Goal: Information Seeking & Learning: Check status

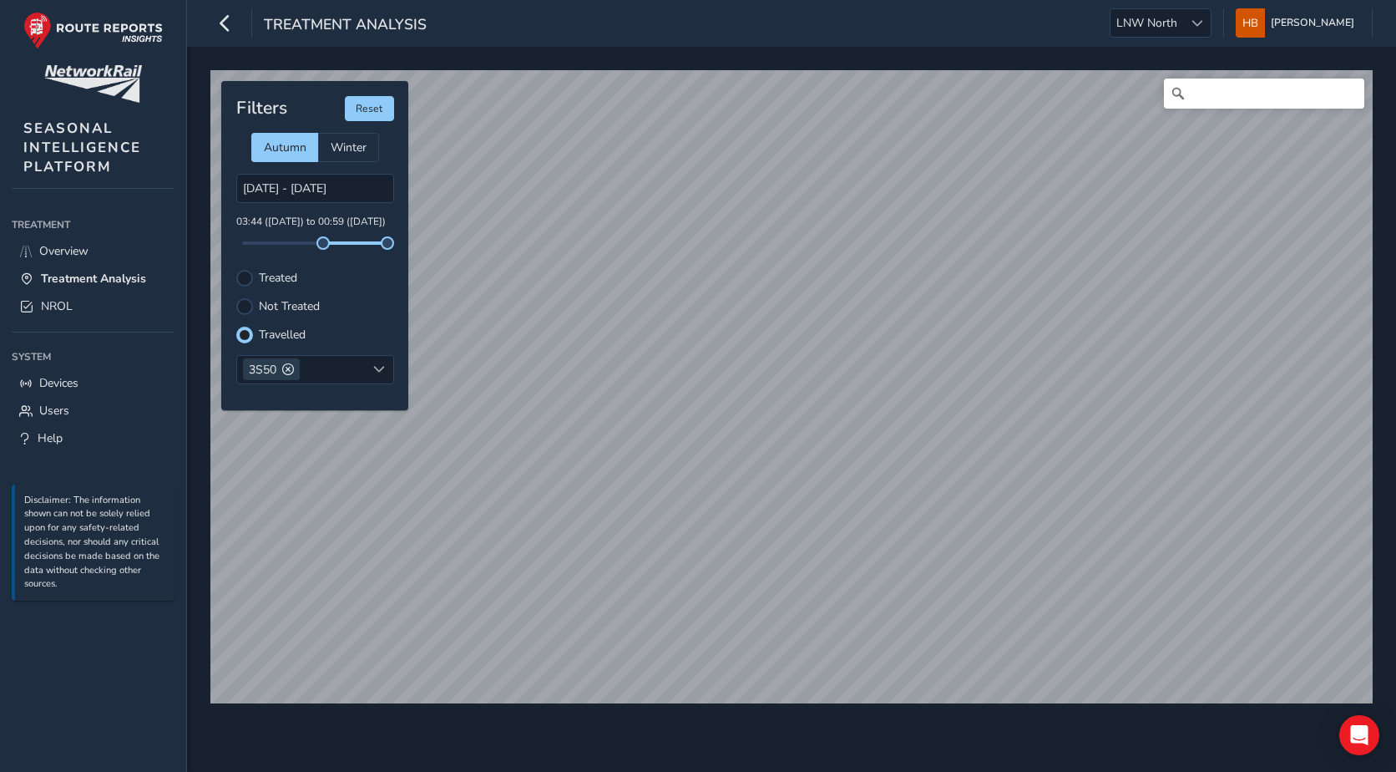
scroll to position [8, 10]
click at [241, 275] on div at bounding box center [244, 278] width 17 height 17
click at [247, 329] on div at bounding box center [244, 334] width 17 height 17
click at [251, 276] on div at bounding box center [244, 278] width 17 height 17
click at [245, 331] on div at bounding box center [244, 334] width 17 height 17
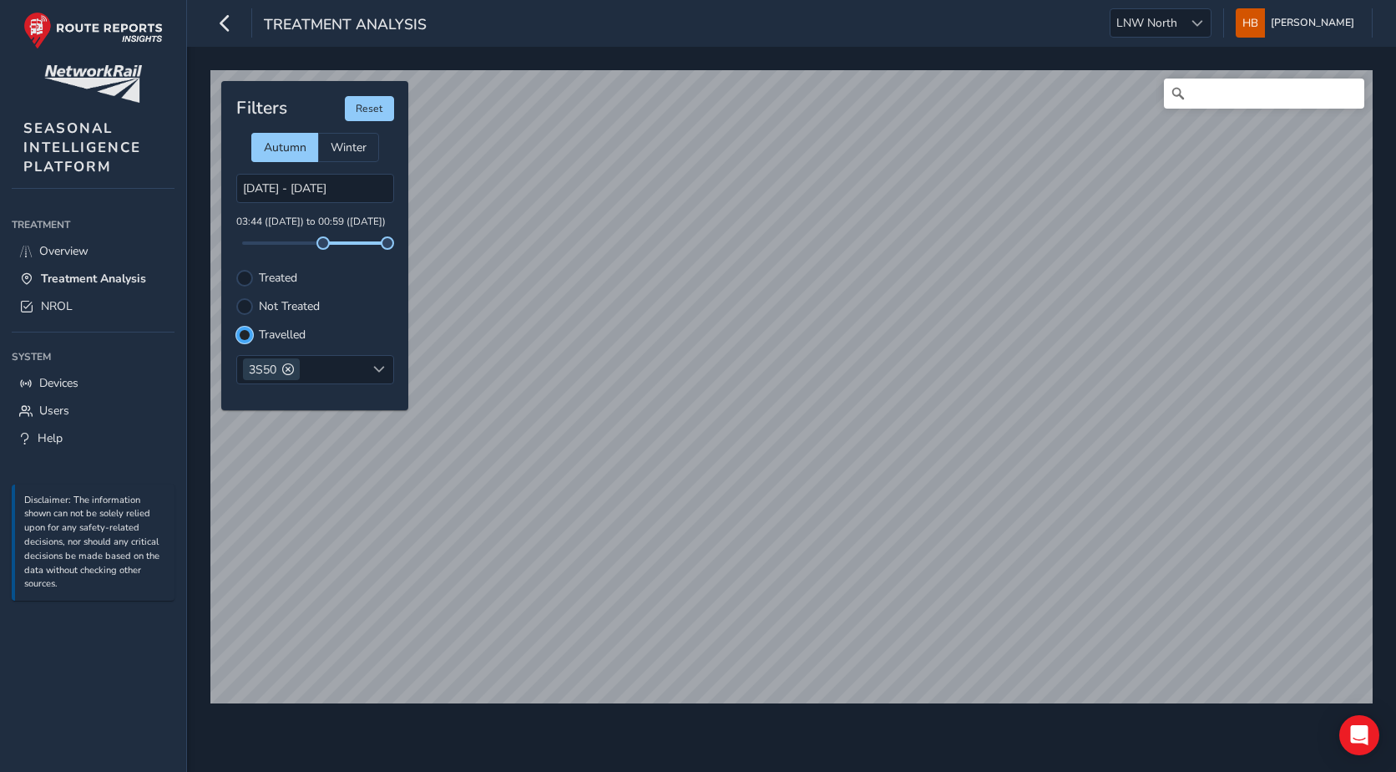
click at [245, 331] on div at bounding box center [245, 335] width 10 height 10
click at [253, 306] on div "Not Treated" at bounding box center [315, 306] width 158 height 17
click at [248, 299] on div at bounding box center [244, 306] width 17 height 17
click at [240, 268] on div "Filters Reset Autumn Winter [DATE] - [DATE] 03:44 ([DATE]) to 00:59 ([DATE]) Tr…" at bounding box center [314, 245] width 187 height 329
click at [249, 286] on div "Filters Reset Autumn Winter [DATE] - [DATE] 03:44 ([DATE]) to 00:59 ([DATE]) Tr…" at bounding box center [314, 245] width 187 height 329
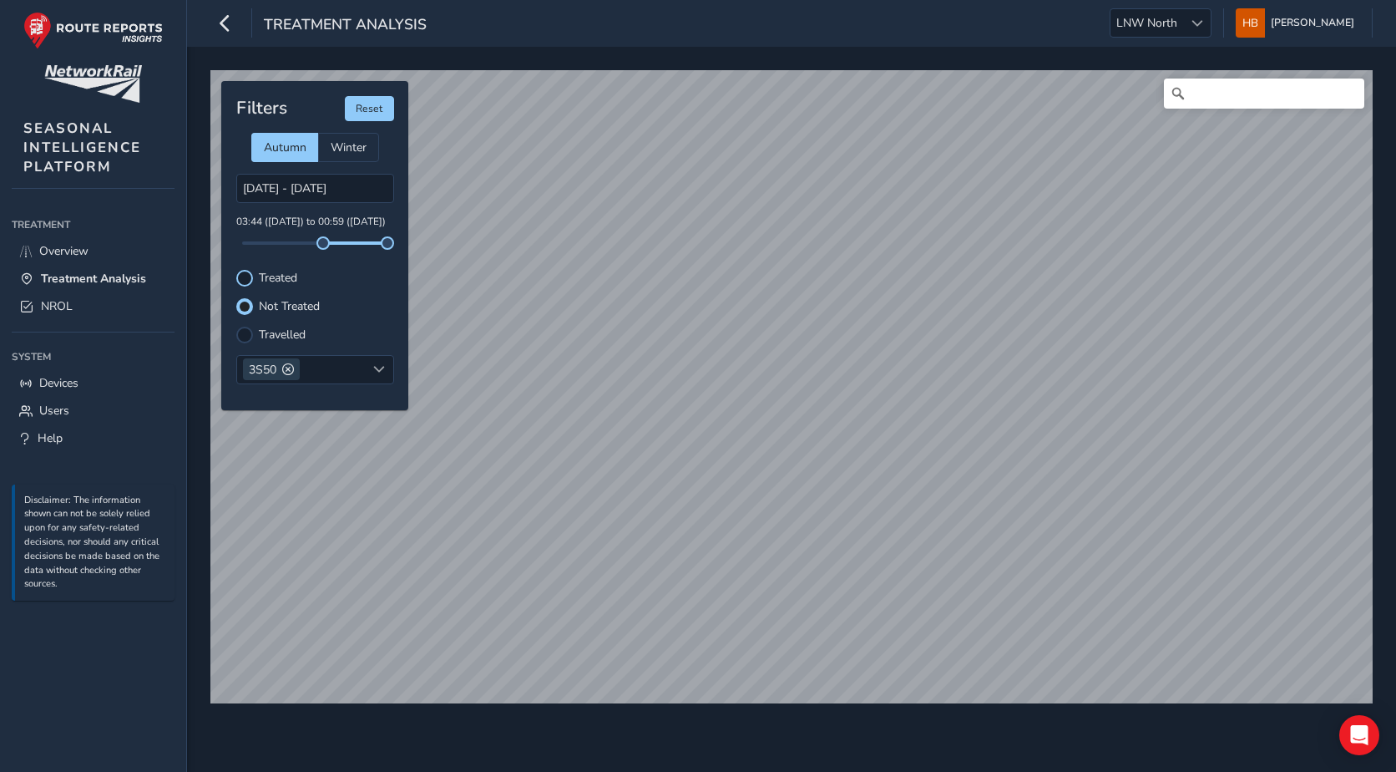
click at [248, 280] on div at bounding box center [244, 278] width 17 height 17
click at [245, 329] on div at bounding box center [244, 334] width 17 height 17
click at [266, 276] on label "Treated" at bounding box center [278, 278] width 38 height 12
click at [245, 276] on input "Treated" at bounding box center [245, 276] width 0 height 0
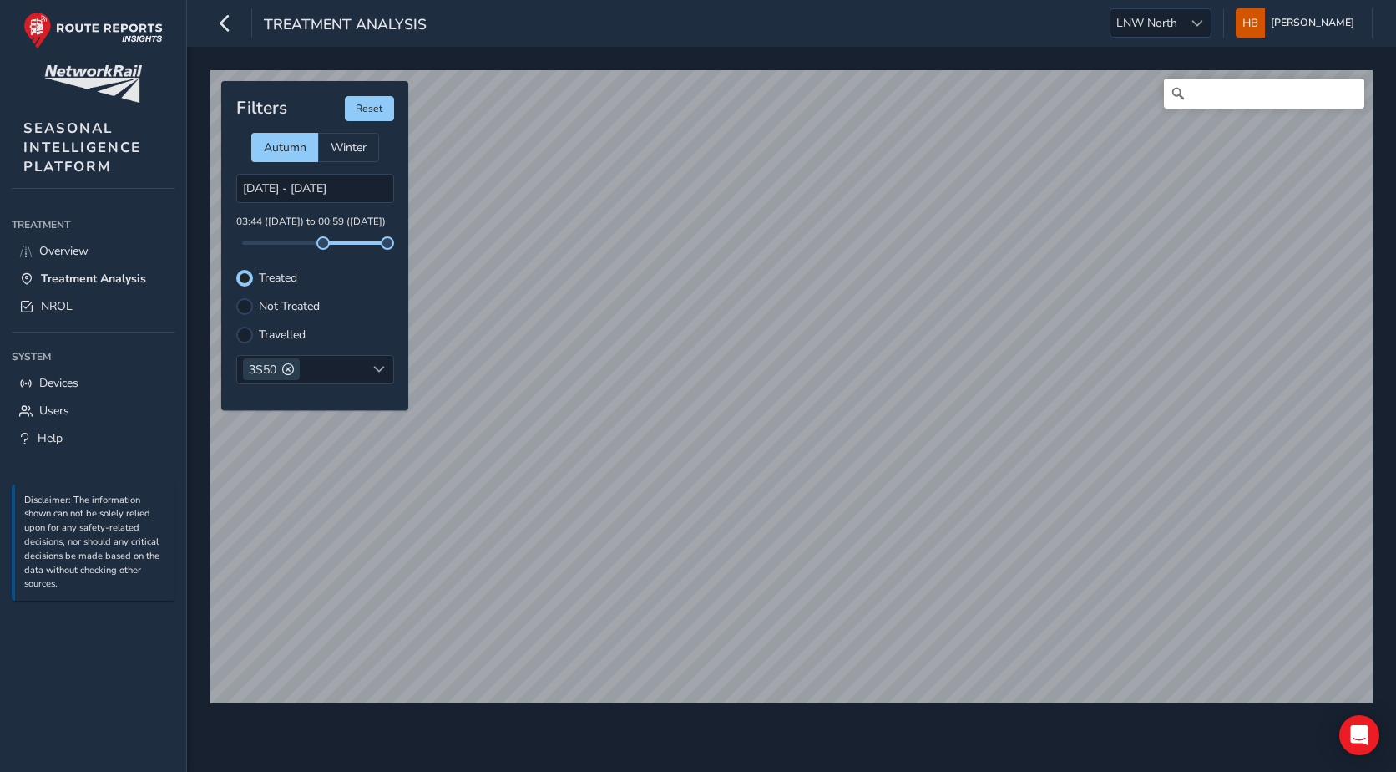
click at [257, 278] on div "Treated" at bounding box center [315, 278] width 158 height 17
click at [1163, 25] on span "LNW North" at bounding box center [1147, 23] width 73 height 28
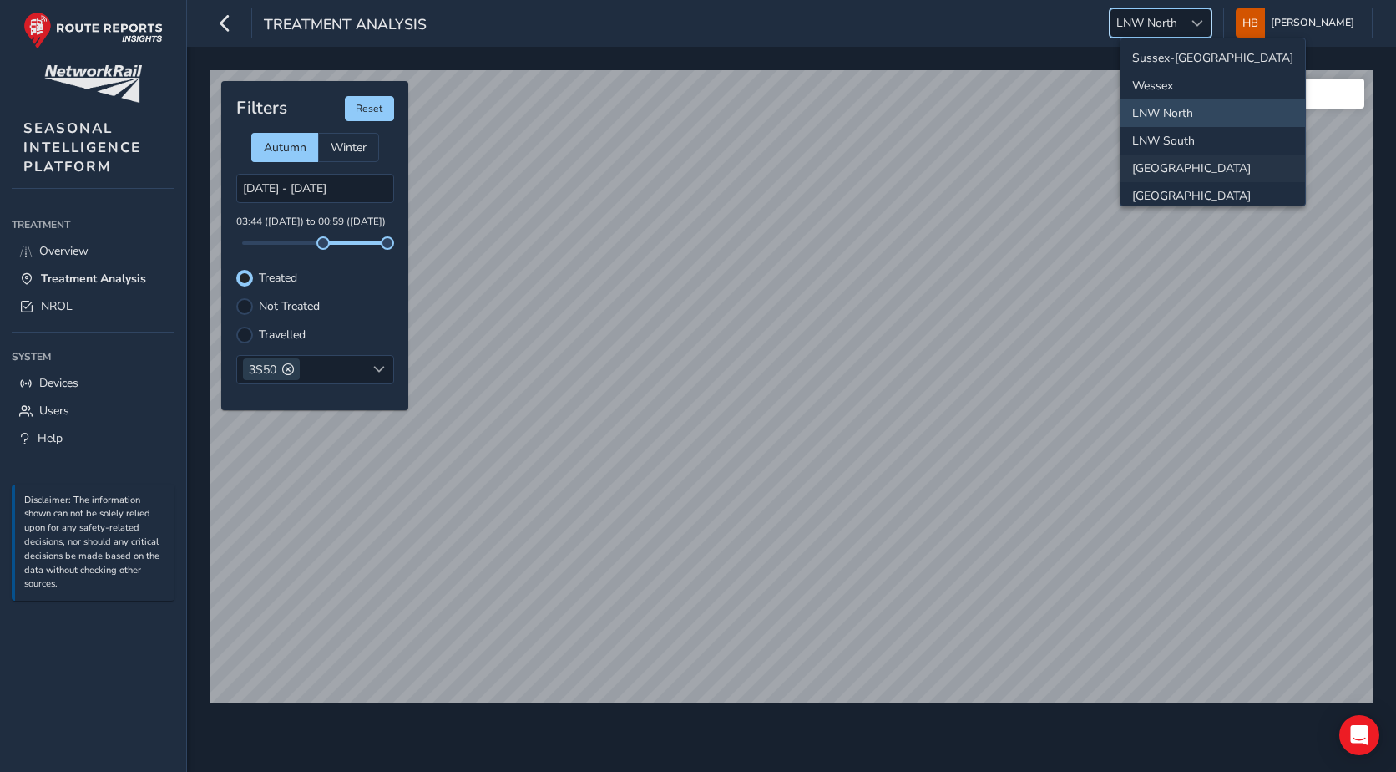
click at [1145, 181] on li "[GEOGRAPHIC_DATA]" at bounding box center [1213, 168] width 185 height 28
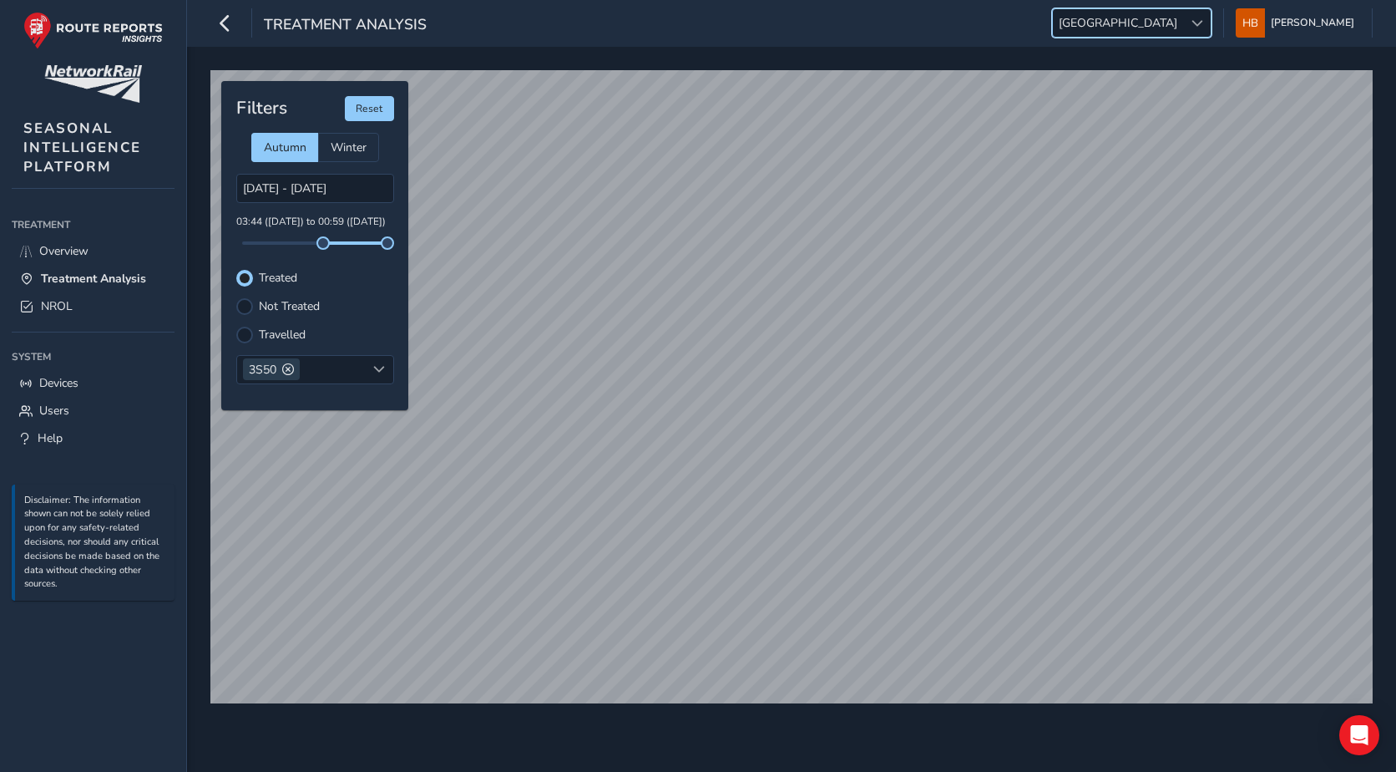
click at [1165, 19] on span "[GEOGRAPHIC_DATA]" at bounding box center [1118, 23] width 130 height 28
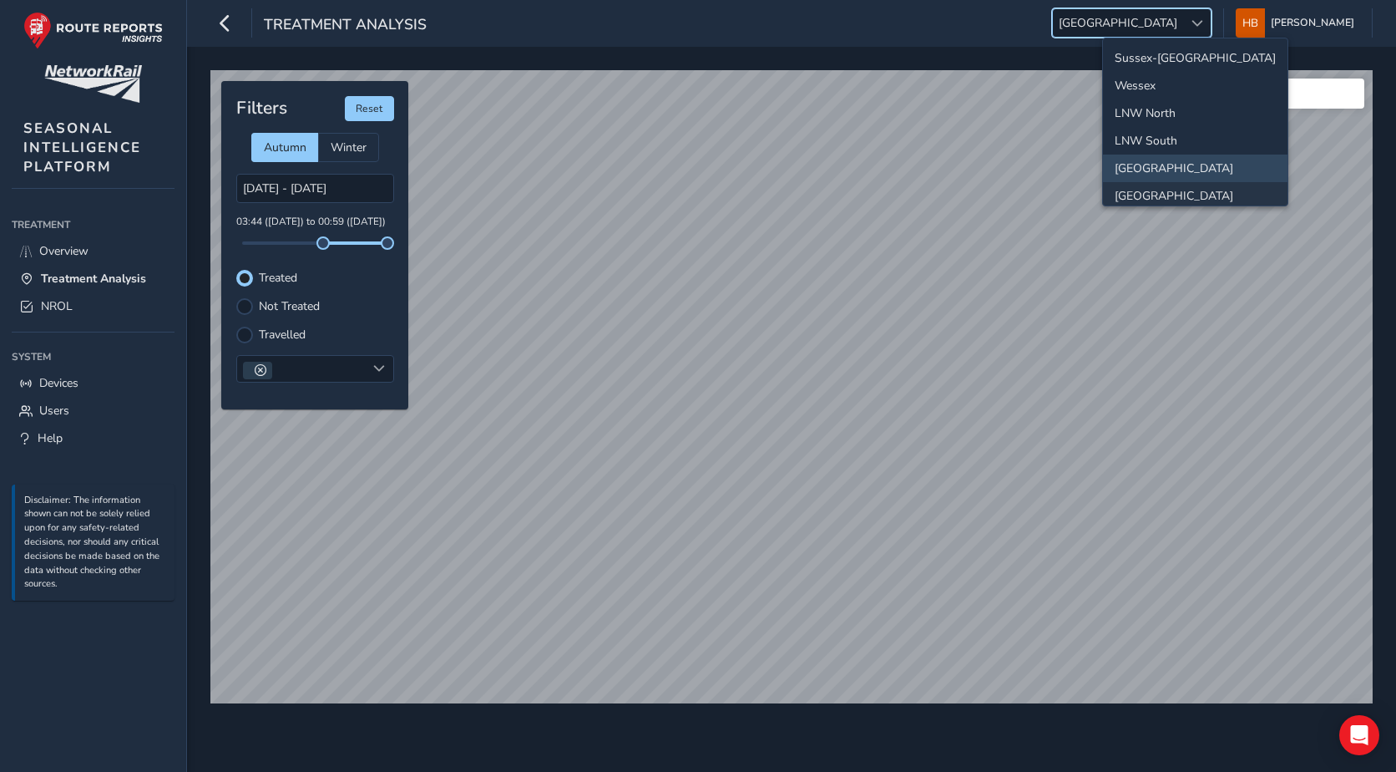
click at [1146, 193] on li "[GEOGRAPHIC_DATA]" at bounding box center [1195, 196] width 185 height 28
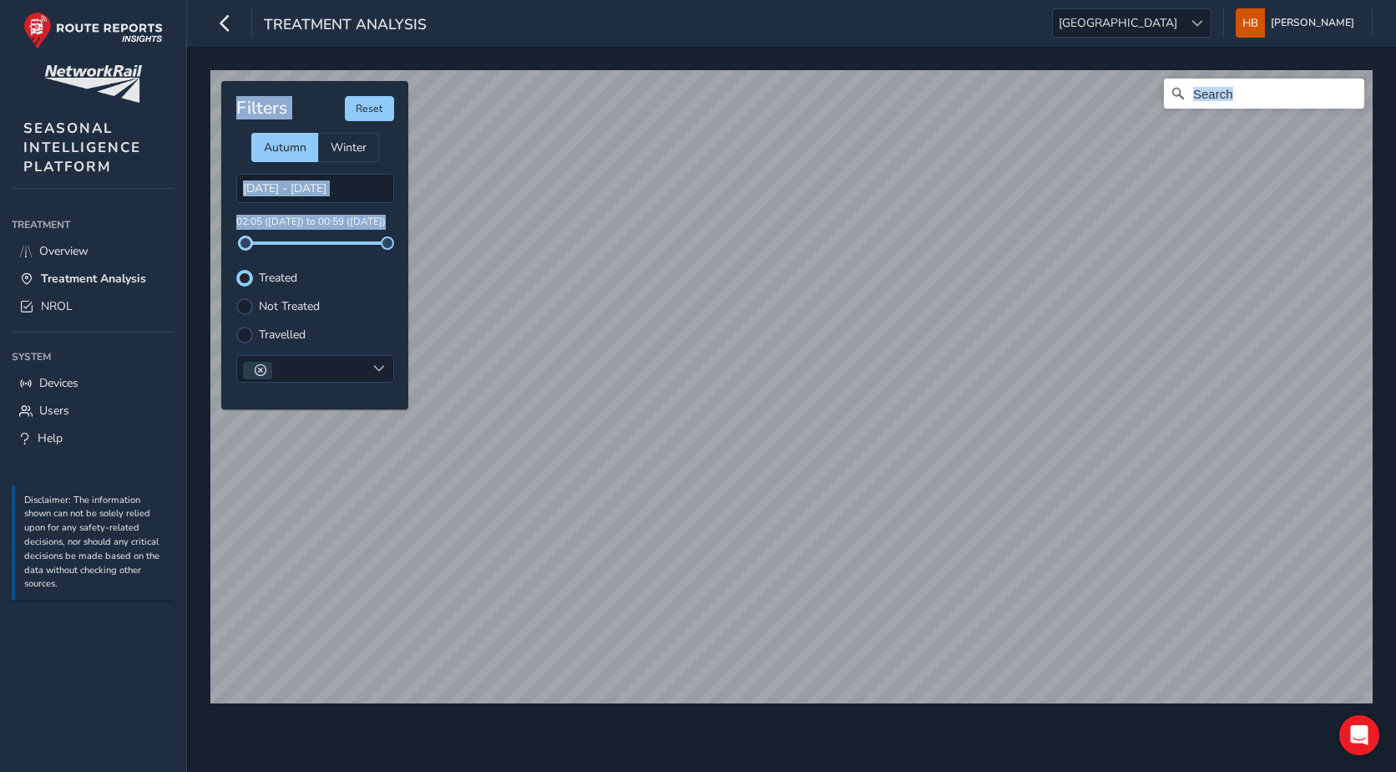
click at [219, 252] on div "© Mapbox © OpenStreetMap Improve this map Filters Reset Autumn Winter [DATE] - …" at bounding box center [792, 379] width 1174 height 631
click at [256, 331] on div "Travelled" at bounding box center [315, 334] width 158 height 17
click at [246, 333] on div at bounding box center [244, 334] width 17 height 17
click at [378, 372] on span at bounding box center [379, 368] width 12 height 12
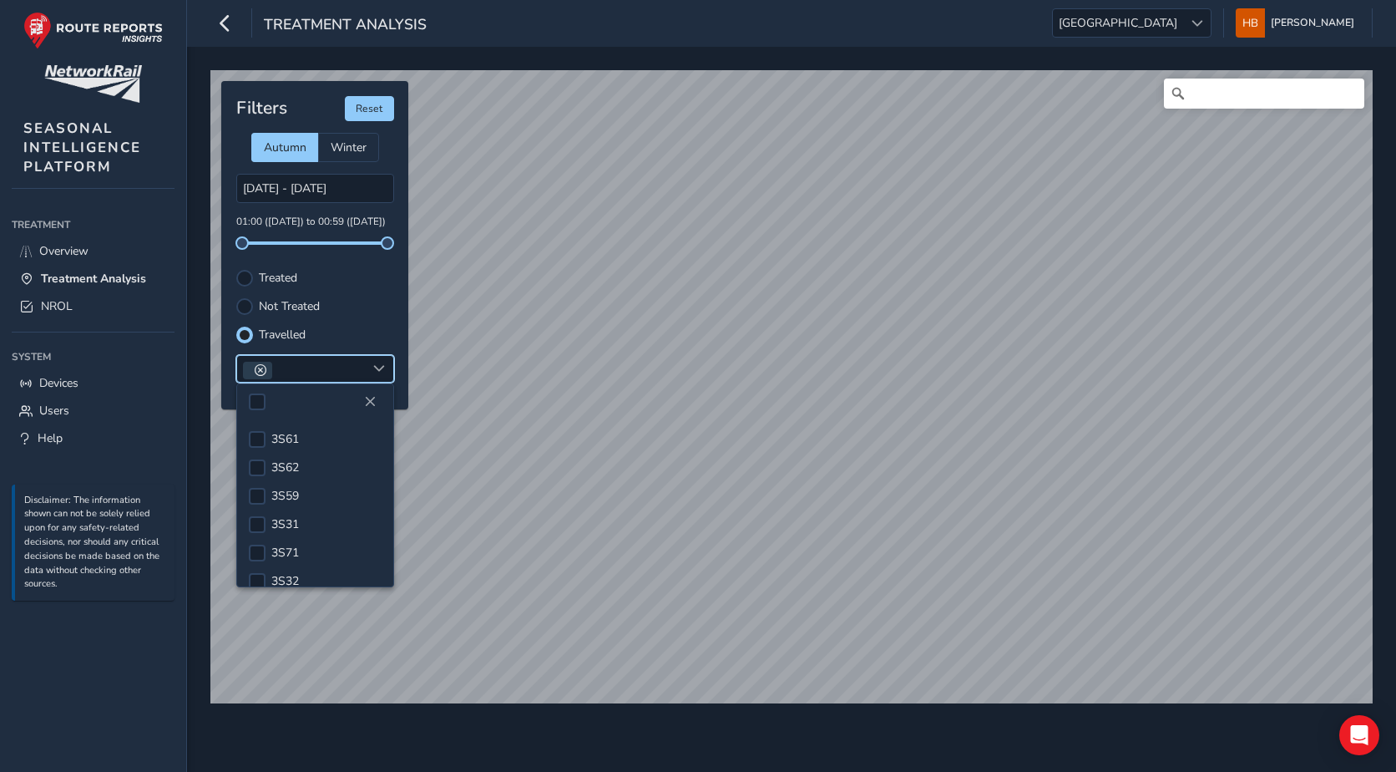
click at [261, 367] on span at bounding box center [261, 370] width 12 height 12
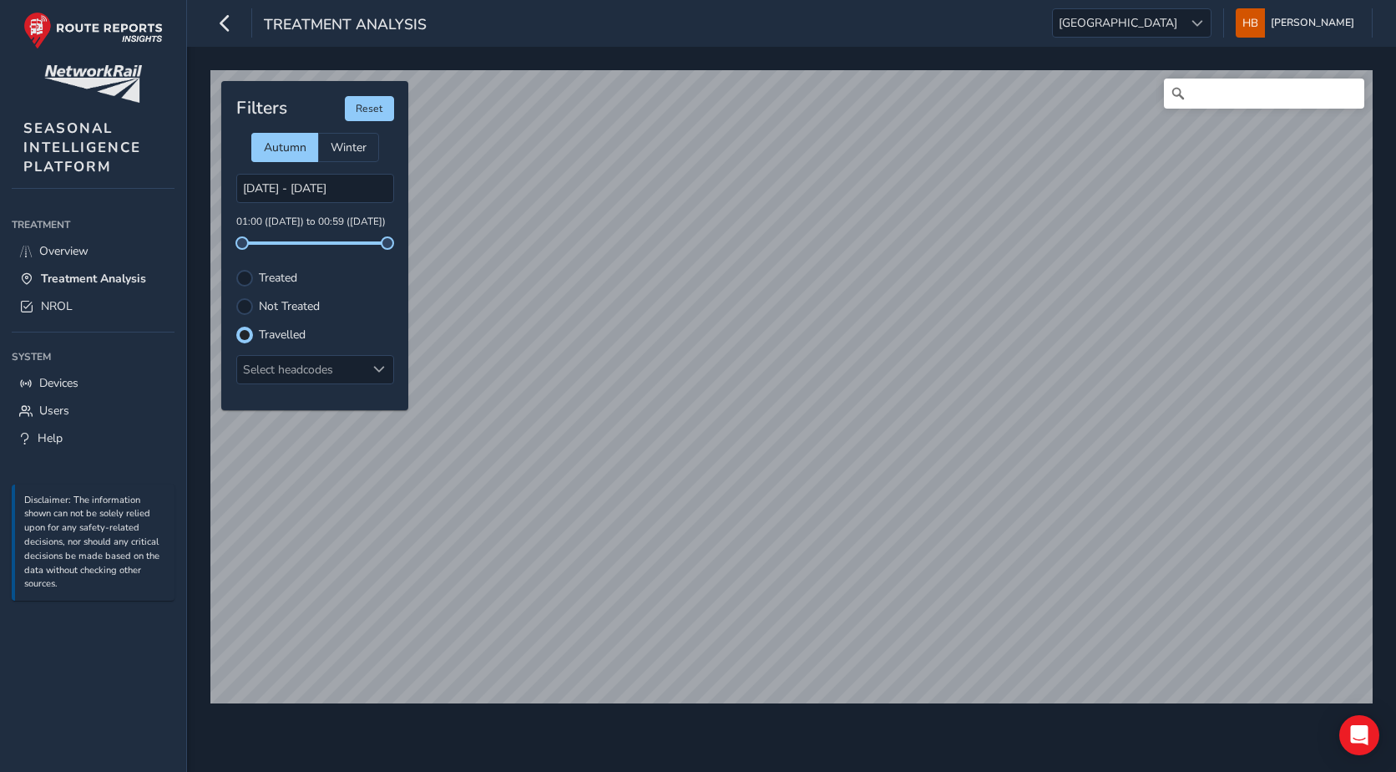
drag, startPoint x: 249, startPoint y: 279, endPoint x: 367, endPoint y: 288, distance: 118.1
click at [250, 277] on div at bounding box center [244, 278] width 17 height 17
click at [251, 309] on div at bounding box center [244, 306] width 17 height 17
click at [252, 278] on div at bounding box center [244, 278] width 17 height 17
drag, startPoint x: 248, startPoint y: 308, endPoint x: 286, endPoint y: 317, distance: 39.5
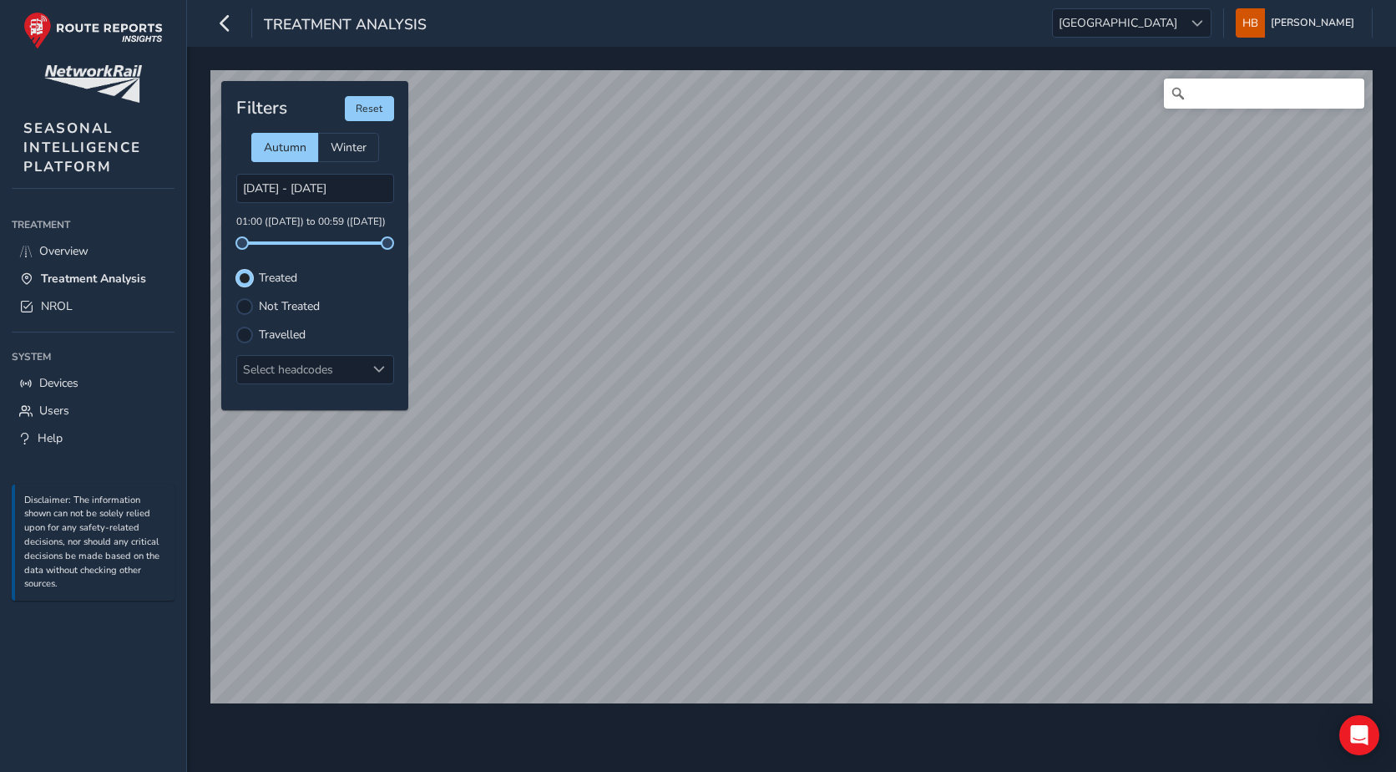
click at [251, 305] on div at bounding box center [244, 306] width 17 height 17
click at [243, 275] on div at bounding box center [244, 278] width 17 height 17
click at [245, 309] on div at bounding box center [244, 306] width 17 height 17
click at [253, 277] on div "Treated" at bounding box center [315, 278] width 158 height 17
click at [244, 276] on div at bounding box center [244, 278] width 17 height 17
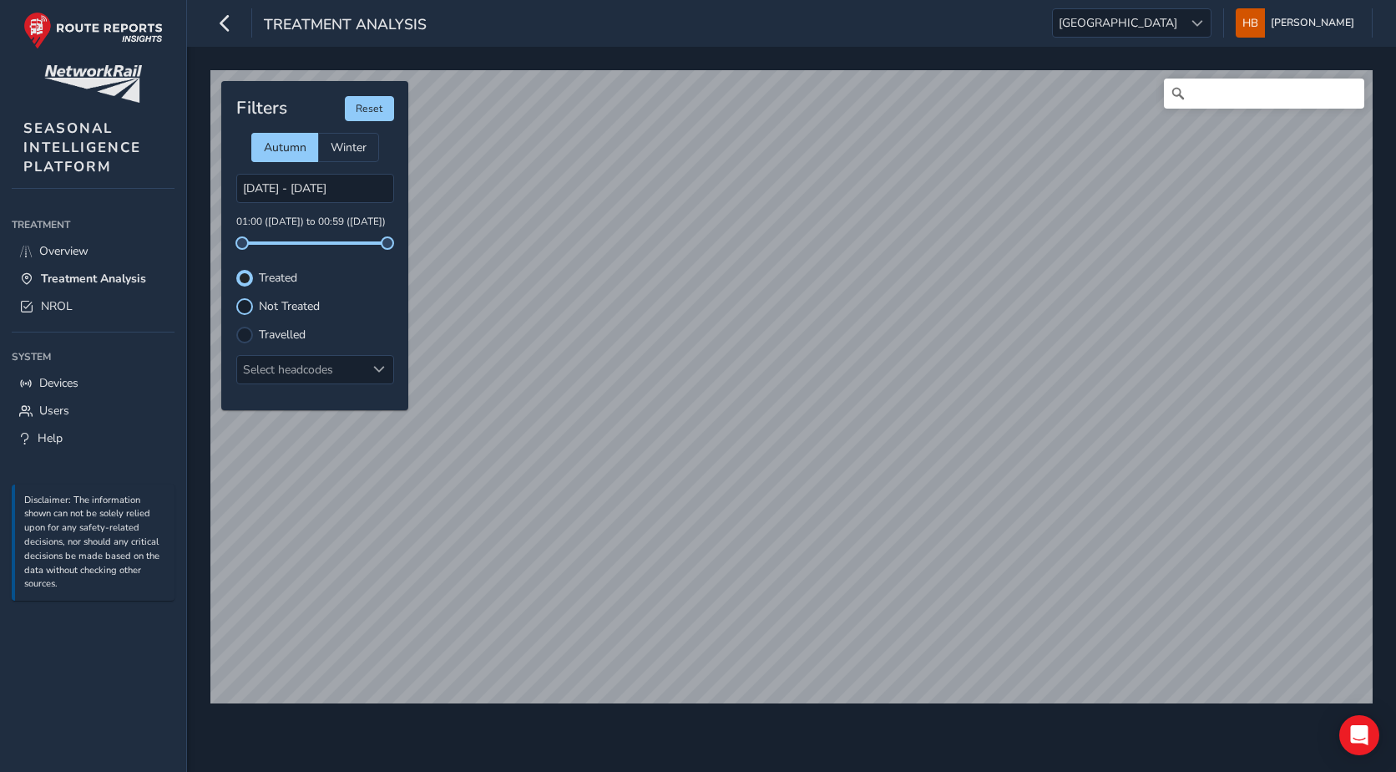
click at [244, 299] on div at bounding box center [244, 306] width 17 height 17
click at [247, 327] on div at bounding box center [244, 334] width 17 height 17
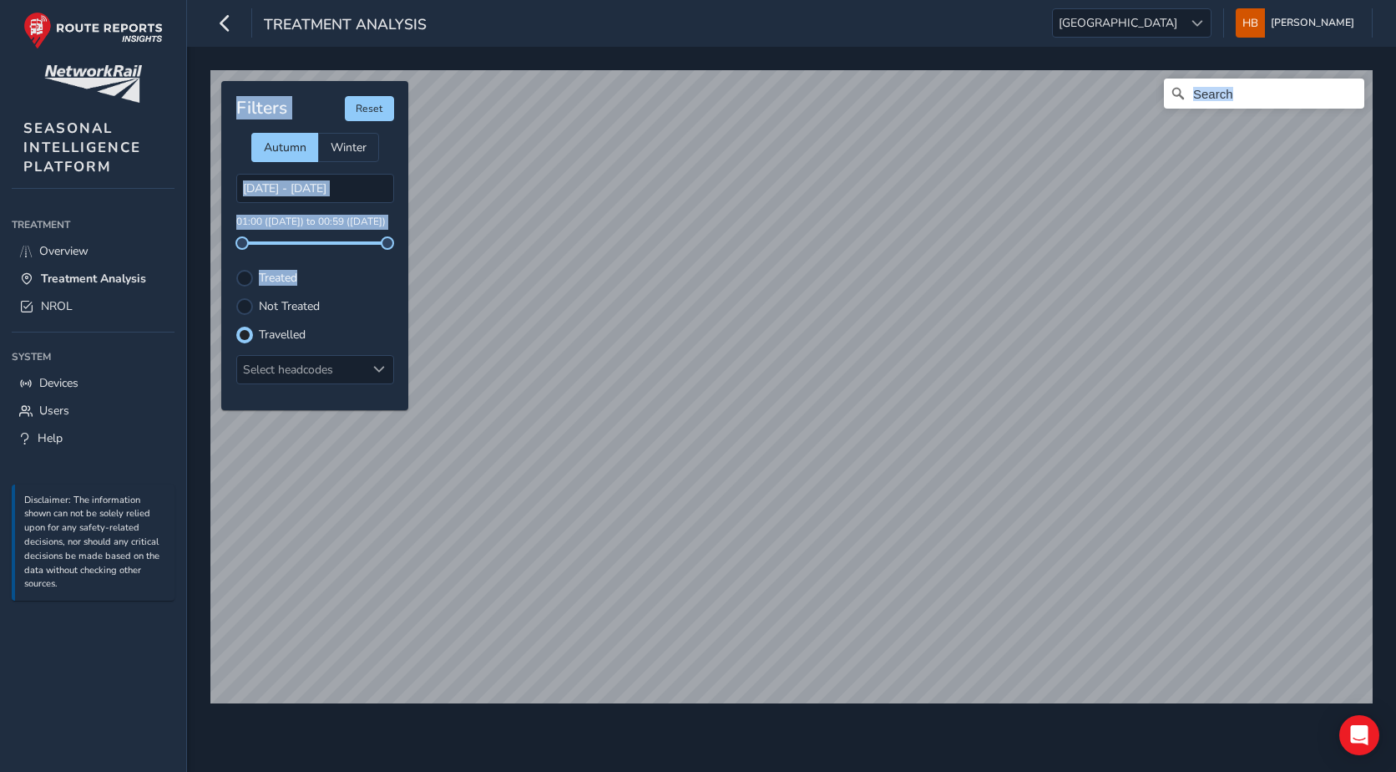
click at [789, 322] on div "© Mapbox © OpenStreetMap Improve this map Filters Reset Autumn Winter [DATE] - …" at bounding box center [792, 379] width 1174 height 631
click at [339, 286] on div "Filters Reset Autumn Winter [DATE] - [DATE] 01:00 ([DATE]) to 00:59 ([DATE]) Tr…" at bounding box center [314, 245] width 187 height 329
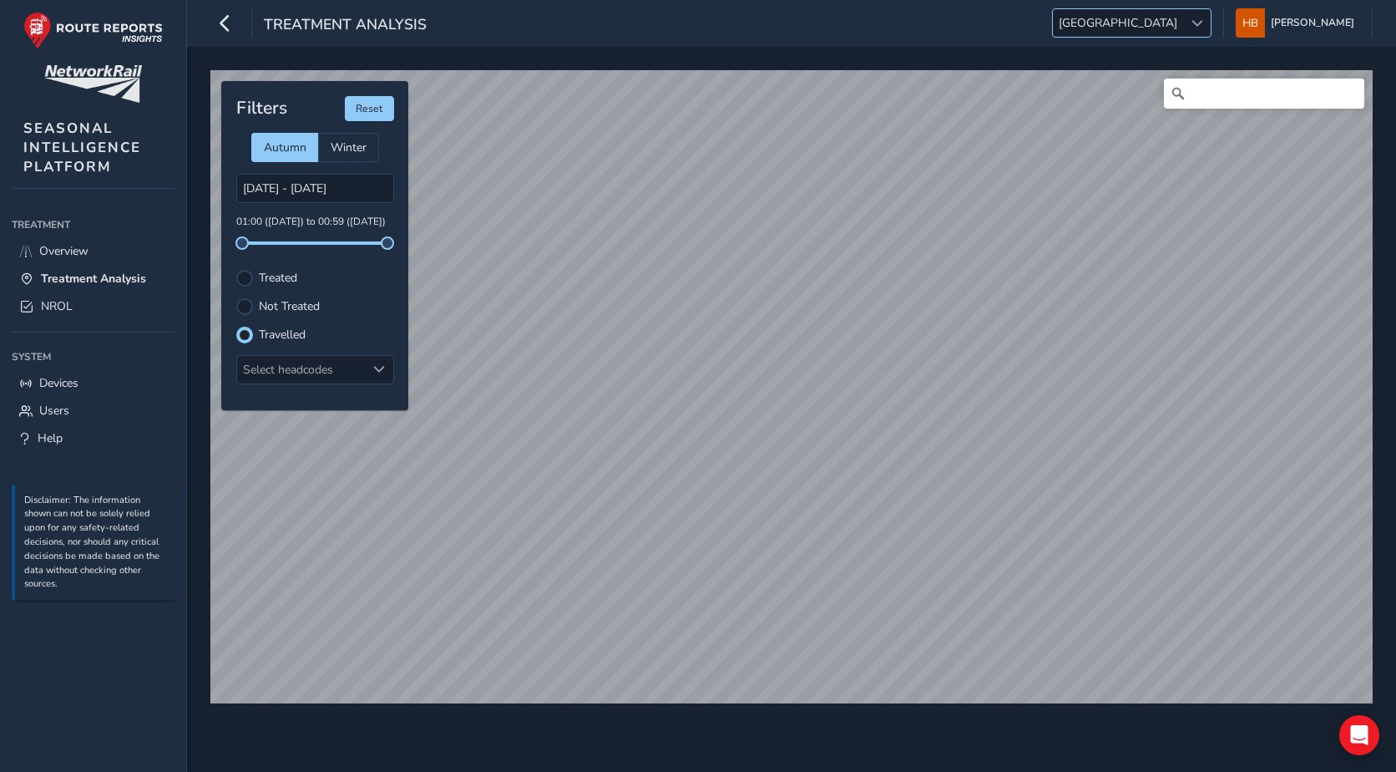
click at [1173, 24] on span "[GEOGRAPHIC_DATA]" at bounding box center [1118, 23] width 130 height 28
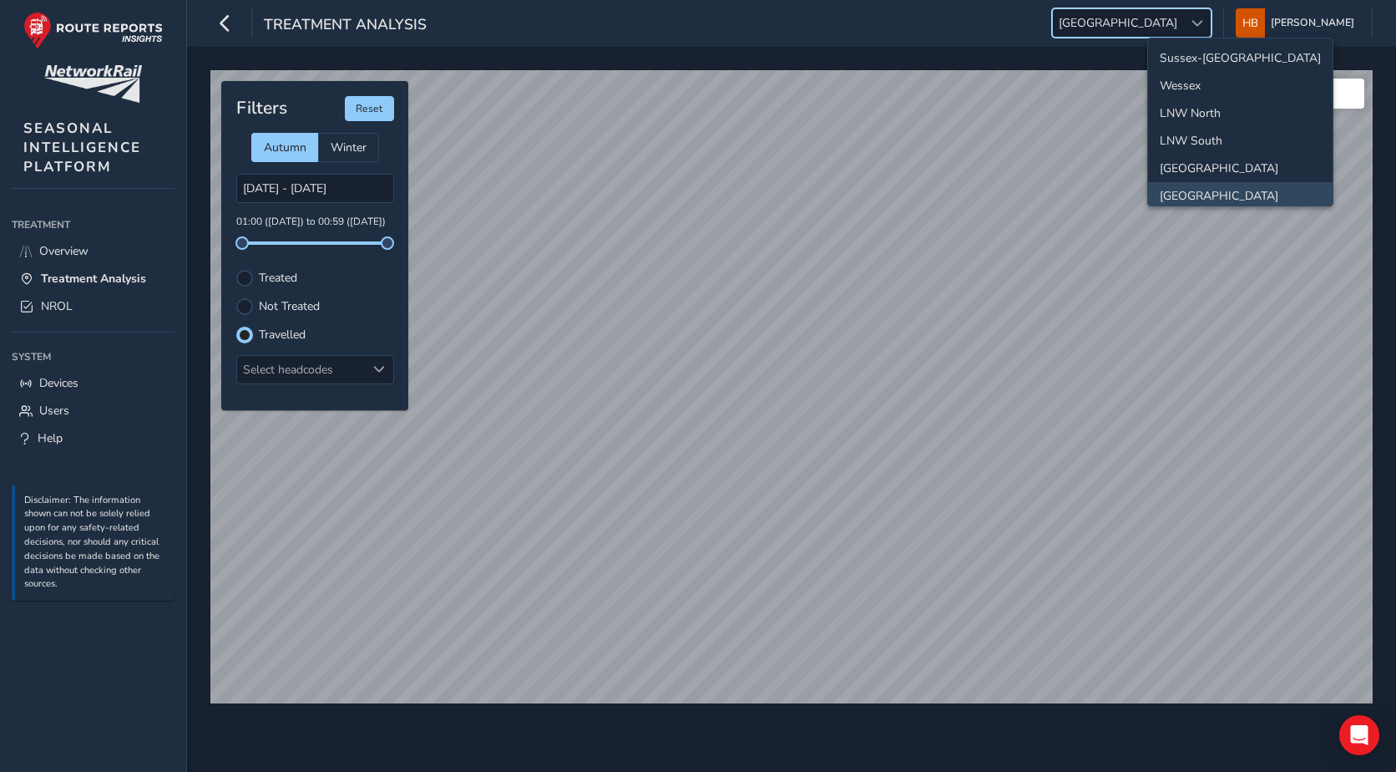
scroll to position [4, 0]
click at [1233, 114] on li "LNW North" at bounding box center [1240, 109] width 185 height 28
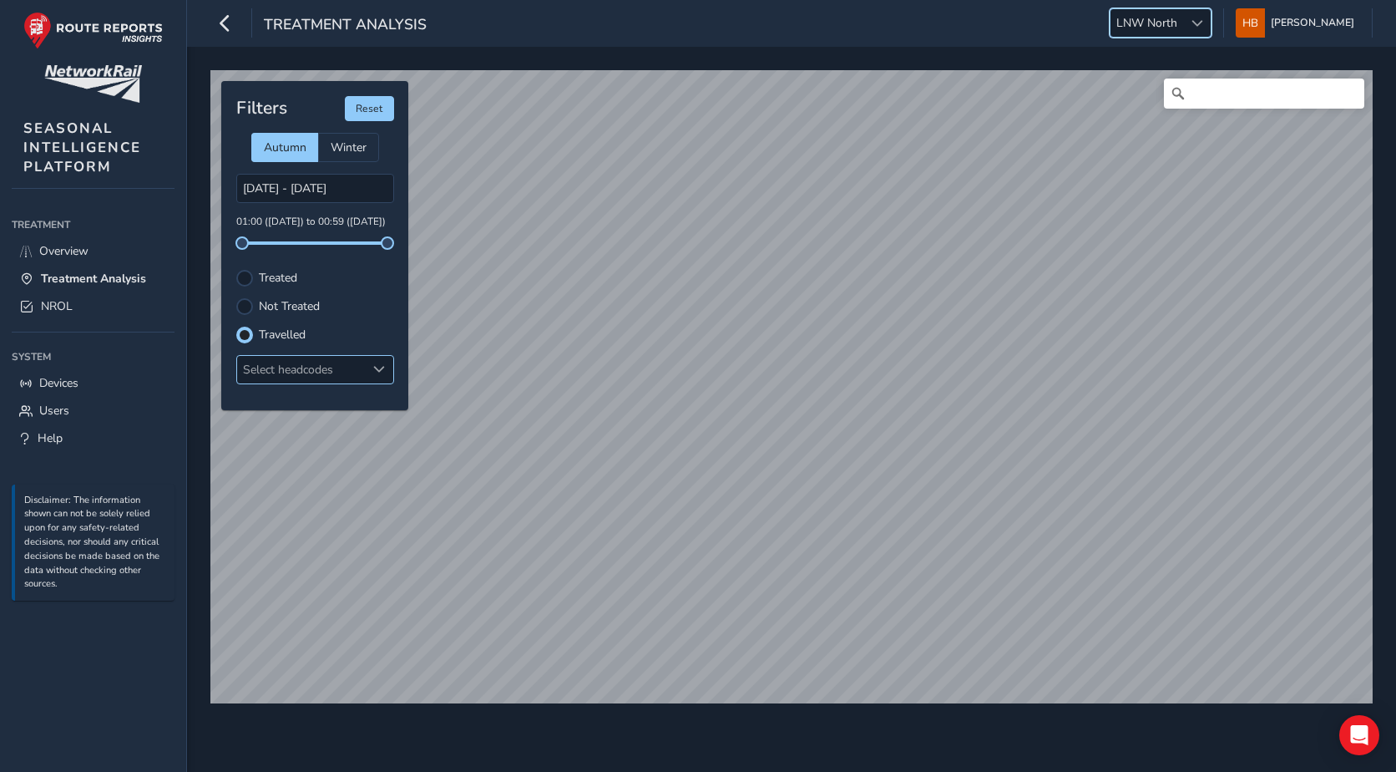
click at [319, 368] on div "Select headcodes" at bounding box center [301, 370] width 129 height 28
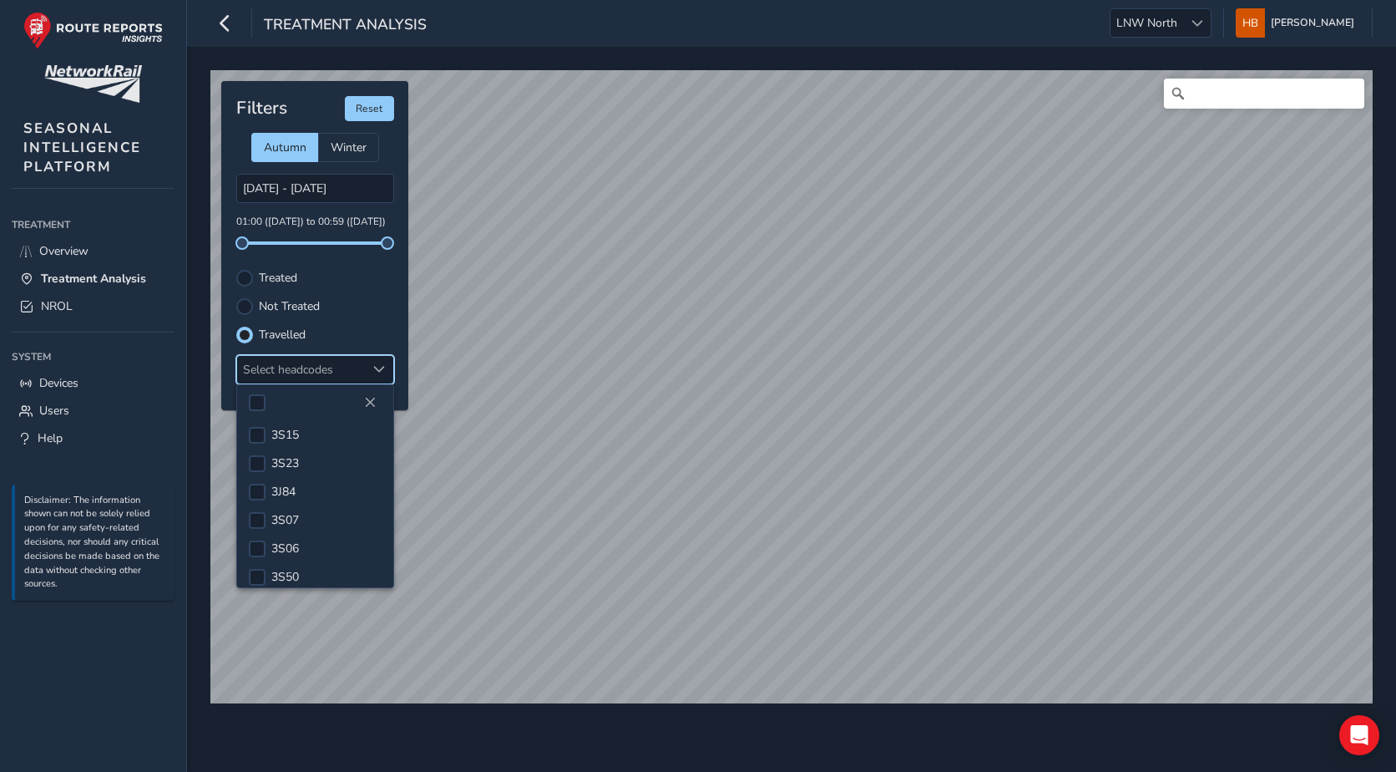
scroll to position [246, 0]
click at [257, 535] on div at bounding box center [257, 534] width 17 height 17
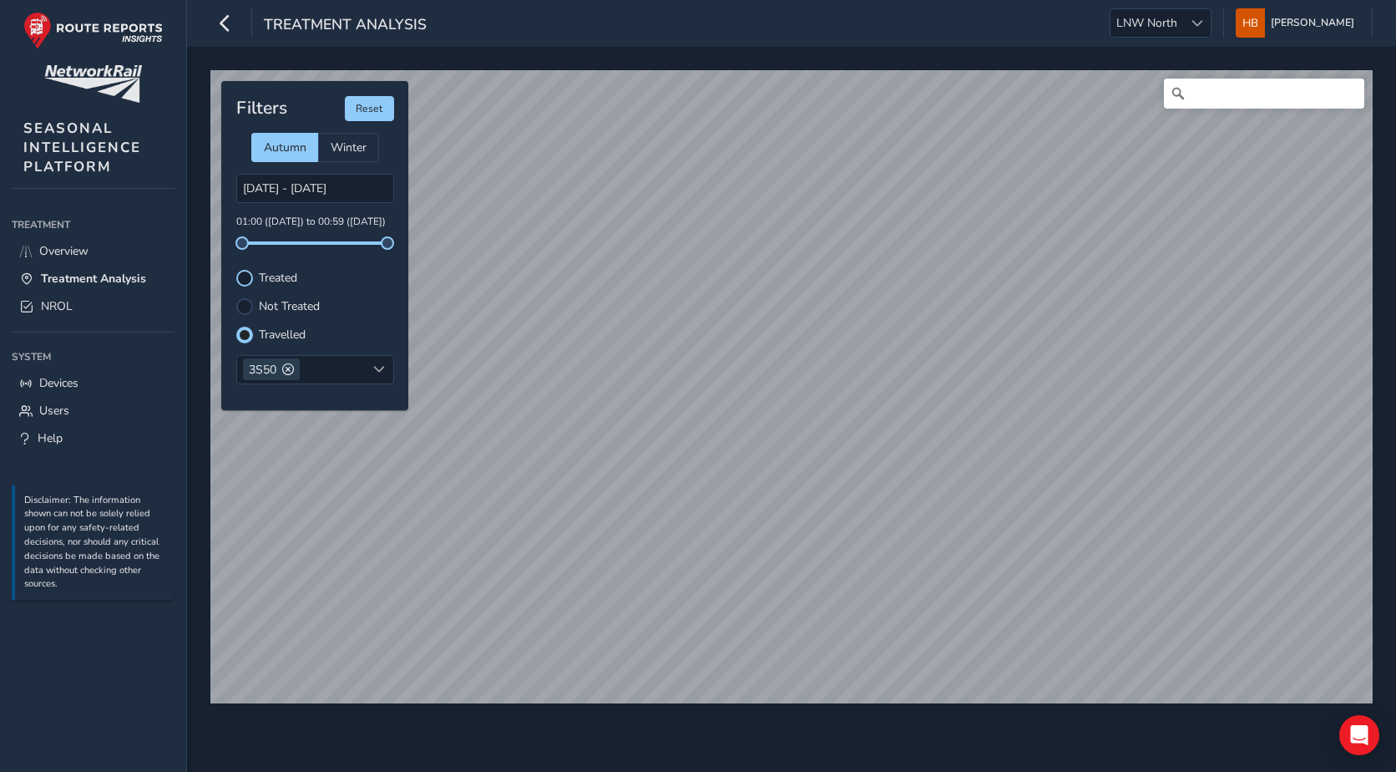
click at [251, 283] on div at bounding box center [244, 278] width 17 height 17
click at [1244, 105] on input "Search" at bounding box center [1264, 93] width 200 height 30
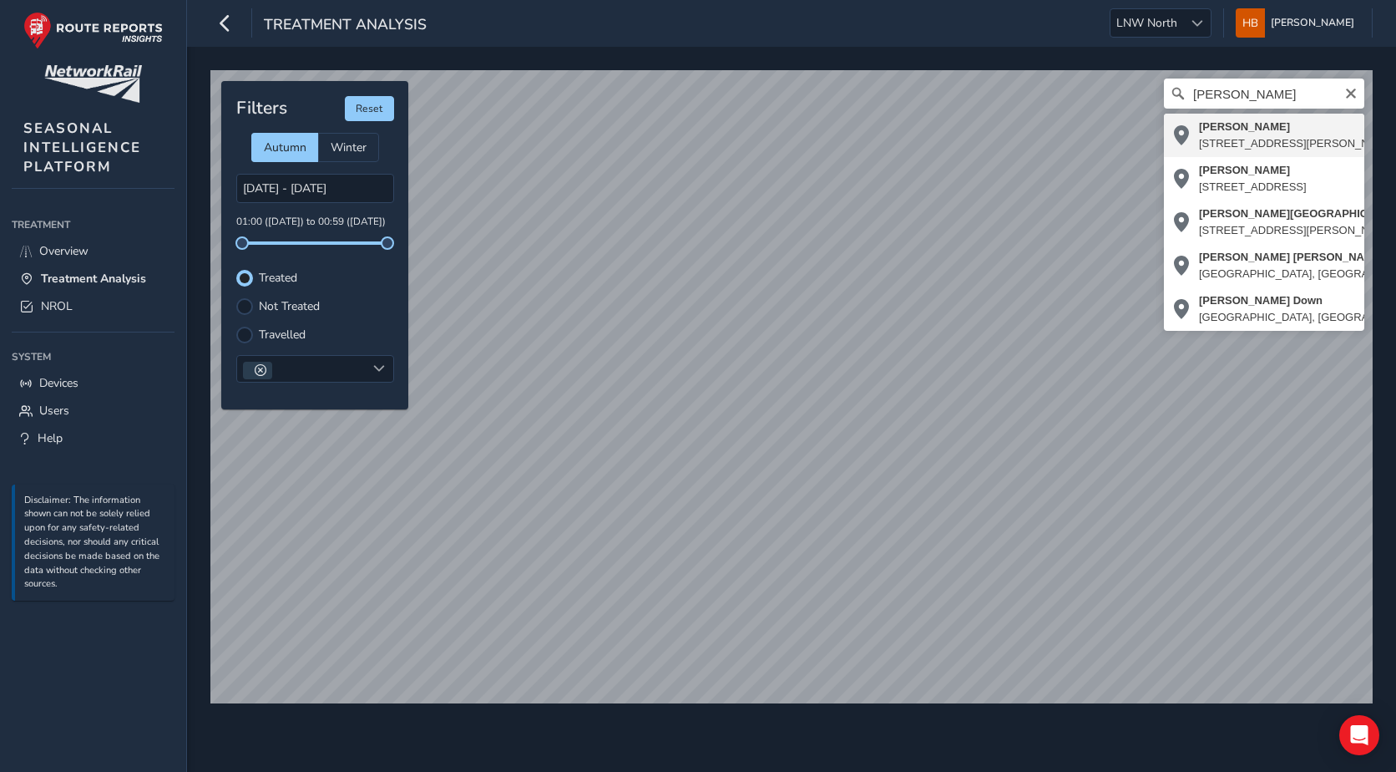
type input "[PERSON_NAME], [PERSON_NAME][STREET_ADDRESS][PERSON_NAME][PERSON_NAME]"
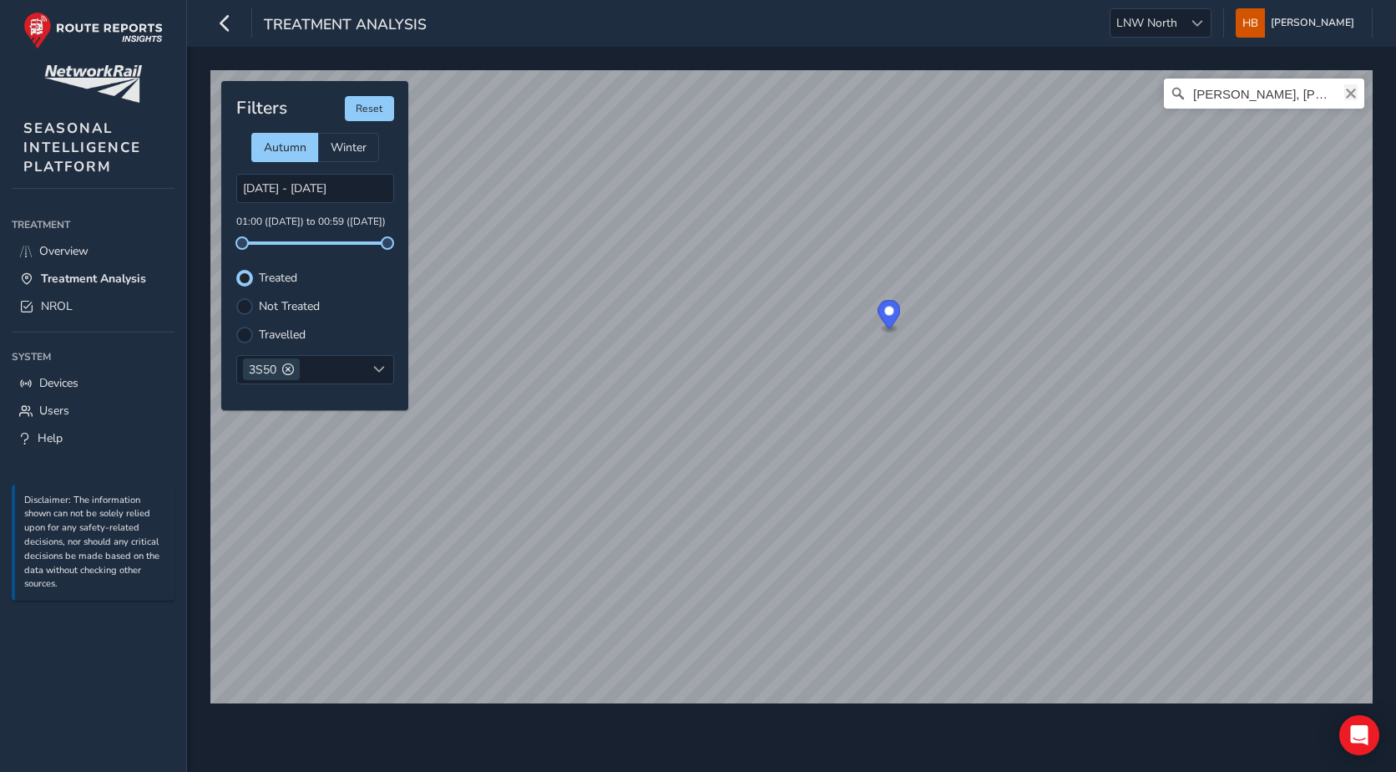
click at [1348, 96] on icon "Clear" at bounding box center [1351, 94] width 10 height 10
drag, startPoint x: 239, startPoint y: 246, endPoint x: 319, endPoint y: 251, distance: 80.3
click at [319, 251] on div "Filters Reset Autumn Winter [DATE] - [DATE] 03:27 ([DATE]) to 00:59 ([DATE]) Tr…" at bounding box center [314, 245] width 187 height 329
click at [321, 276] on div "Treated" at bounding box center [315, 278] width 158 height 17
